Goal: Navigation & Orientation: Find specific page/section

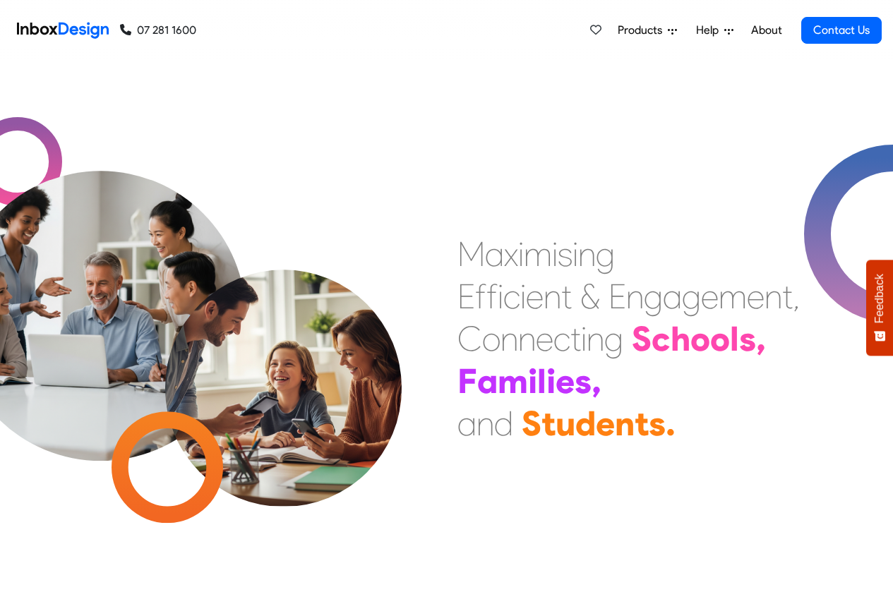
click at [630, 336] on span "C o n n e c t i n g S c h o o l s ," at bounding box center [611, 338] width 309 height 41
click at [644, 31] on span "Products" at bounding box center [643, 30] width 50 height 17
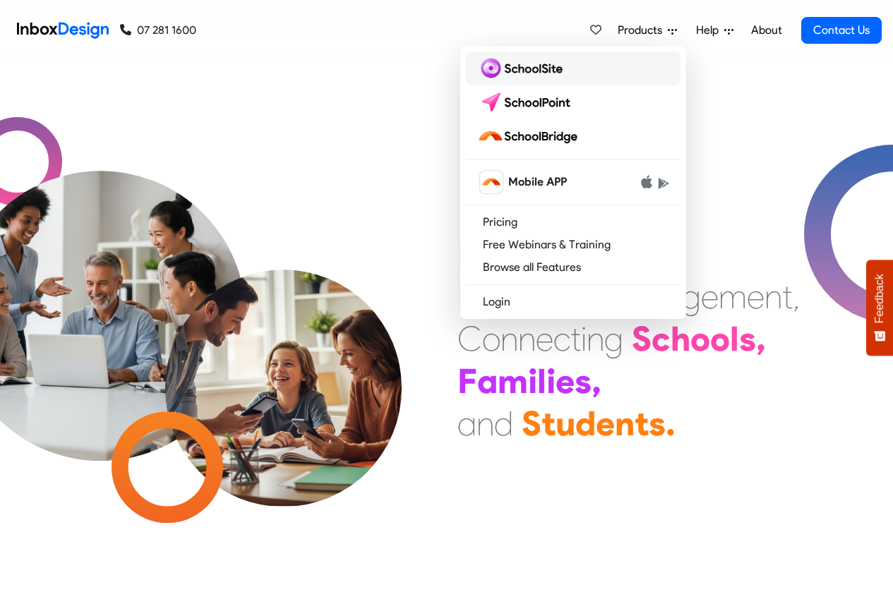
click at [520, 74] on img at bounding box center [522, 68] width 91 height 23
